Goal: Book appointment/travel/reservation

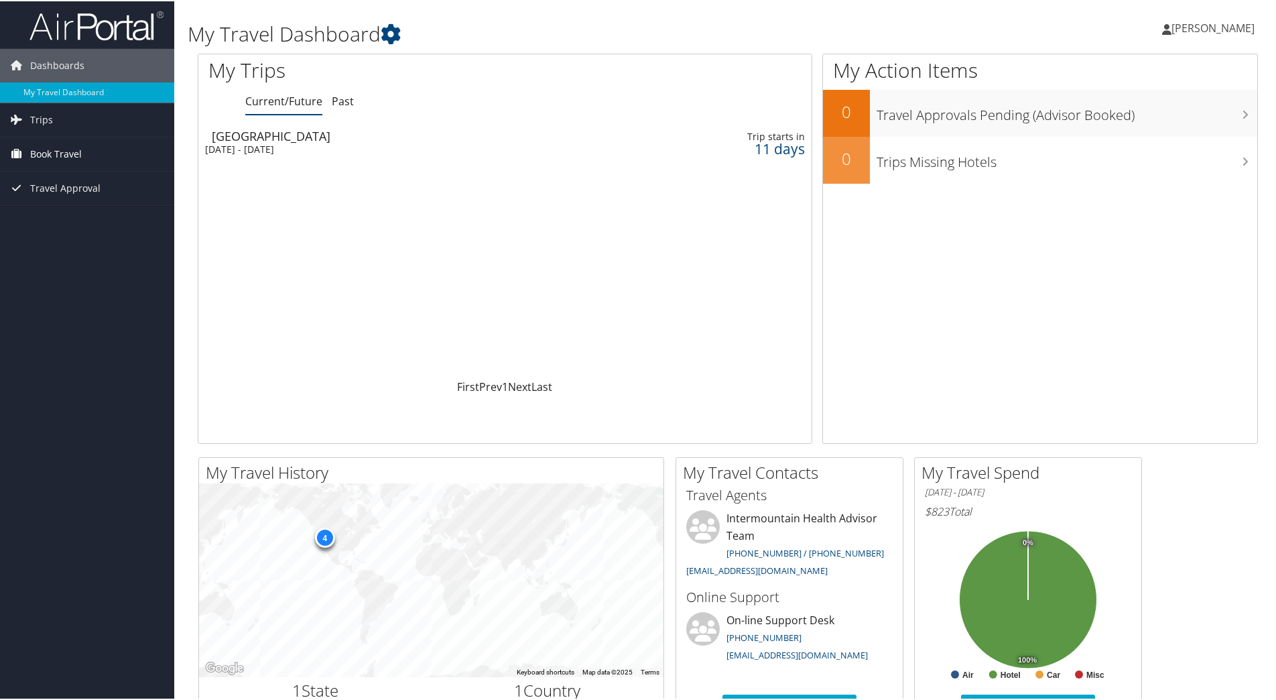
click at [74, 157] on span "Book Travel" at bounding box center [56, 153] width 52 height 34
click at [85, 224] on link "Book/Manage Online Trips" at bounding box center [87, 220] width 174 height 20
